Goal: Information Seeking & Learning: Learn about a topic

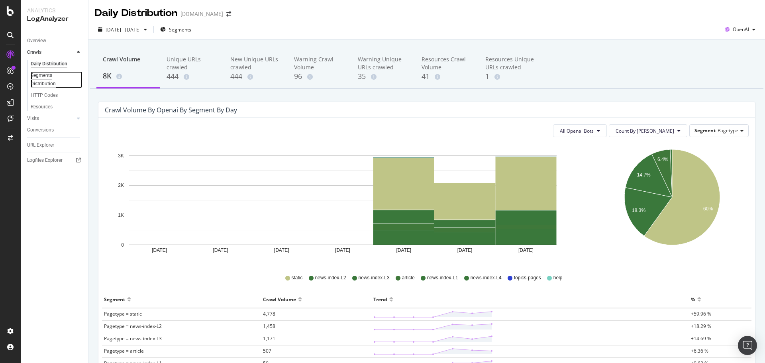
click at [49, 81] on div "Segments Distribution" at bounding box center [53, 79] width 44 height 17
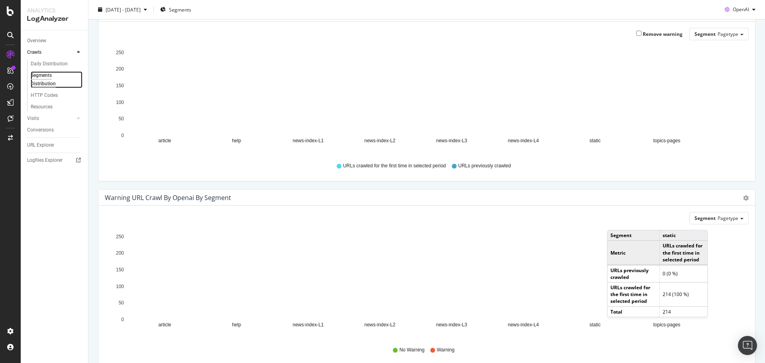
scroll to position [266, 0]
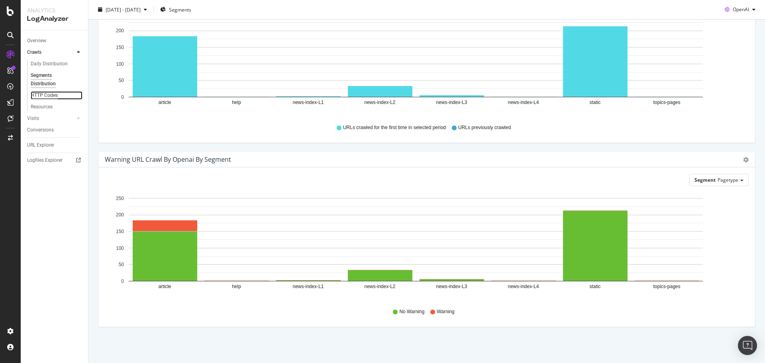
click at [42, 97] on div "HTTP Codes" at bounding box center [44, 95] width 27 height 8
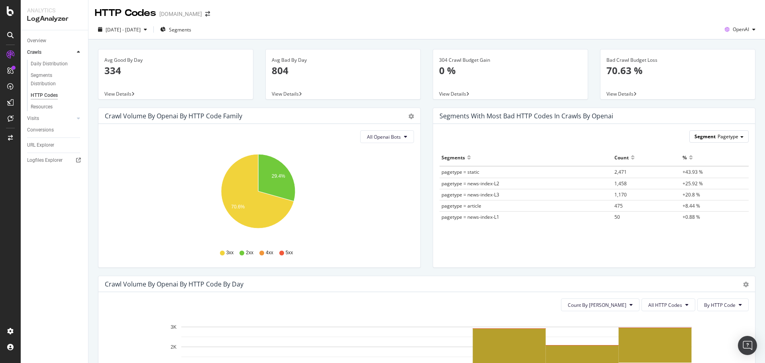
click at [731, 140] on span "Pagetype" at bounding box center [728, 136] width 21 height 7
click at [627, 133] on div "Segment Pagetype Pagetype Section Parameter Robots_txt Host Advanced selector >" at bounding box center [594, 136] width 309 height 12
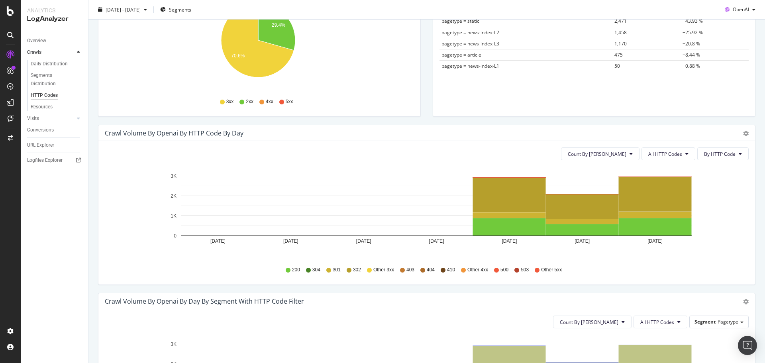
scroll to position [142, 0]
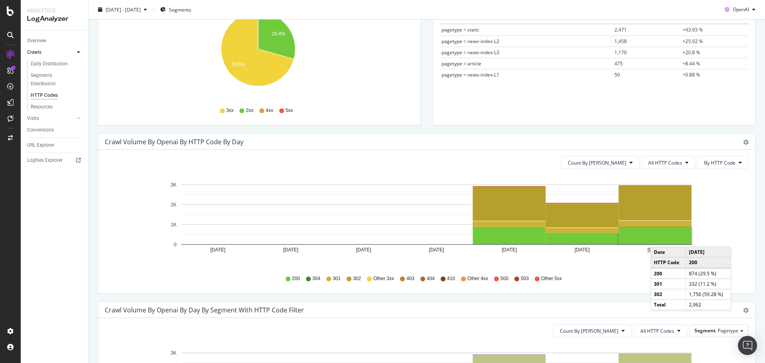
click at [659, 239] on rect "A chart." at bounding box center [655, 235] width 73 height 17
